Goal: Check status

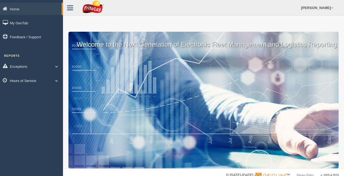
click at [33, 80] on link "Hours of Service" at bounding box center [31, 80] width 63 height 12
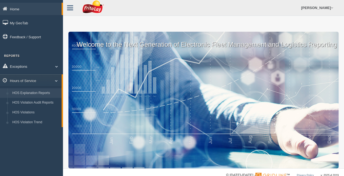
click at [32, 92] on link "HOS Explanation Reports" at bounding box center [36, 93] width 52 height 10
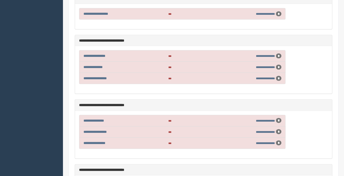
scroll to position [5688, 0]
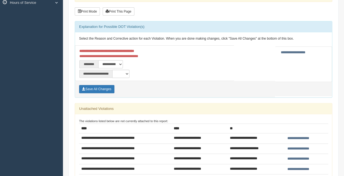
scroll to position [80, 0]
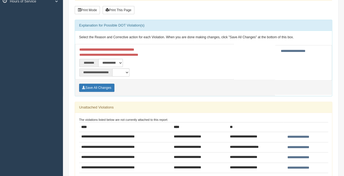
click at [279, 51] on input "**********" at bounding box center [293, 51] width 28 height 6
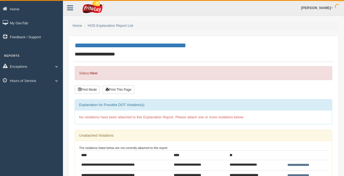
scroll to position [80, 0]
